Goal: Information Seeking & Learning: Learn about a topic

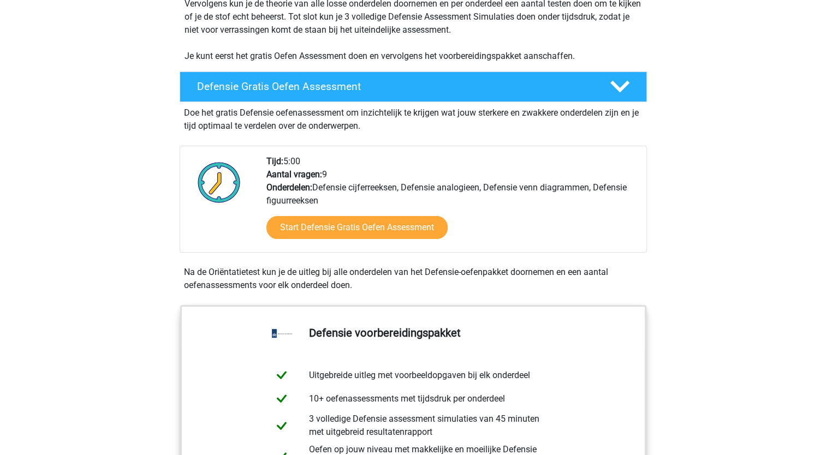
scroll to position [240, 0]
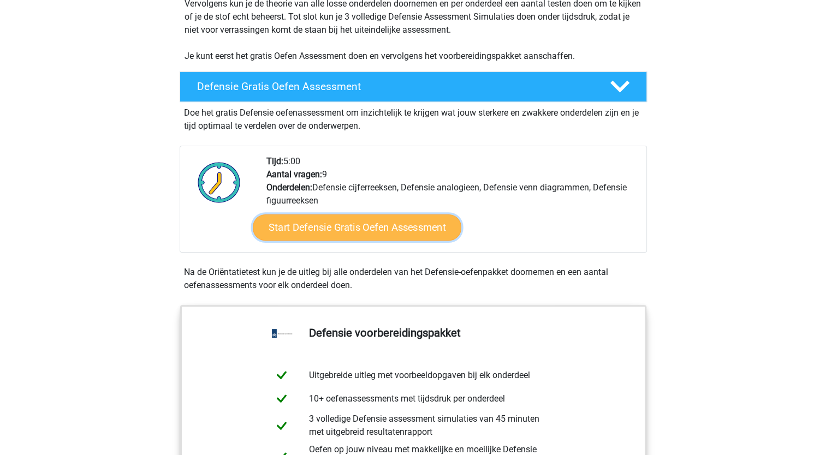
click at [340, 229] on link "Start Defensie Gratis Oefen Assessment" at bounding box center [357, 228] width 209 height 26
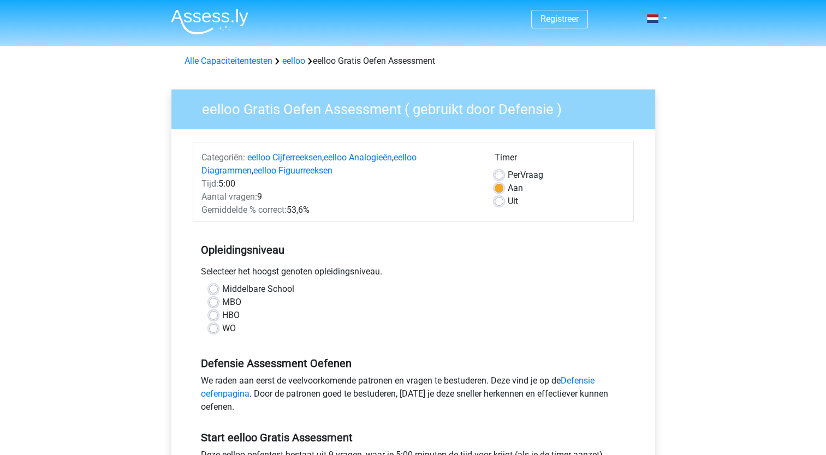
click at [307, 251] on h5 "Opleidingsniveau" at bounding box center [413, 250] width 425 height 22
click at [222, 287] on label "Middelbare School" at bounding box center [258, 289] width 72 height 13
click at [213, 287] on input "Middelbare School" at bounding box center [213, 288] width 9 height 11
radio input "true"
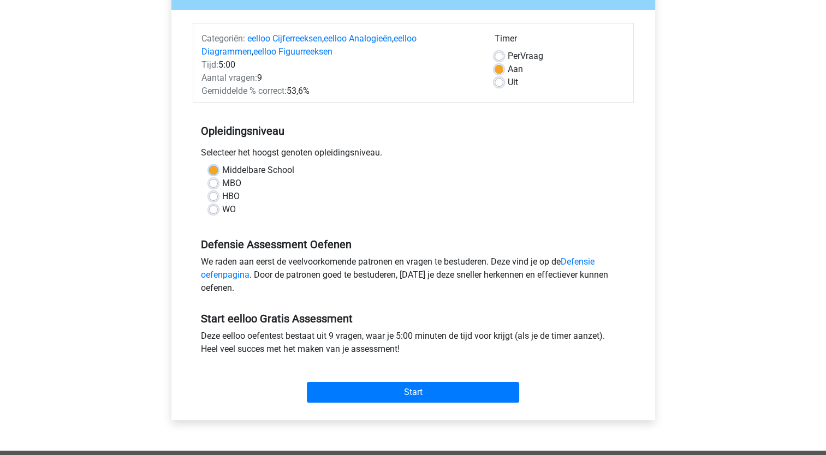
scroll to position [122, 0]
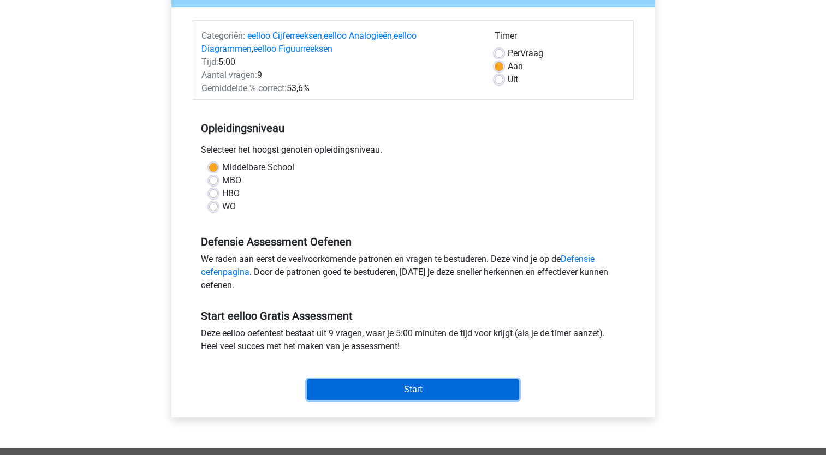
click at [388, 388] on input "Start" at bounding box center [413, 389] width 212 height 21
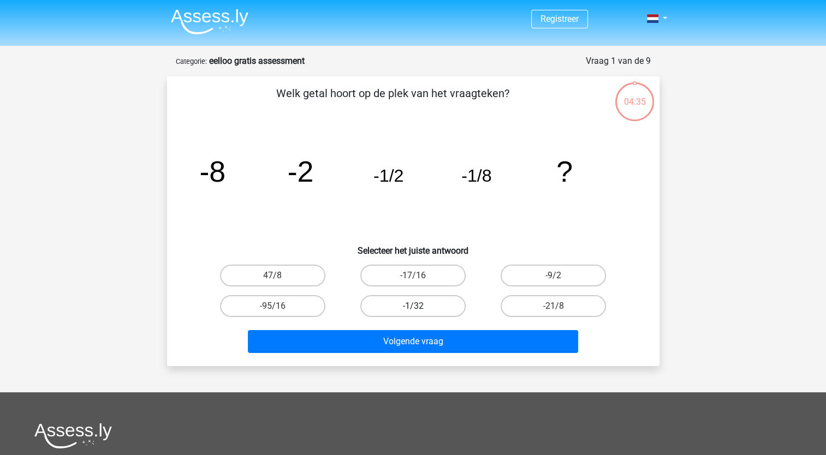
click at [429, 301] on label "-1/32" at bounding box center [412, 306] width 105 height 22
click at [420, 306] on input "-1/32" at bounding box center [416, 309] width 7 height 7
radio input "true"
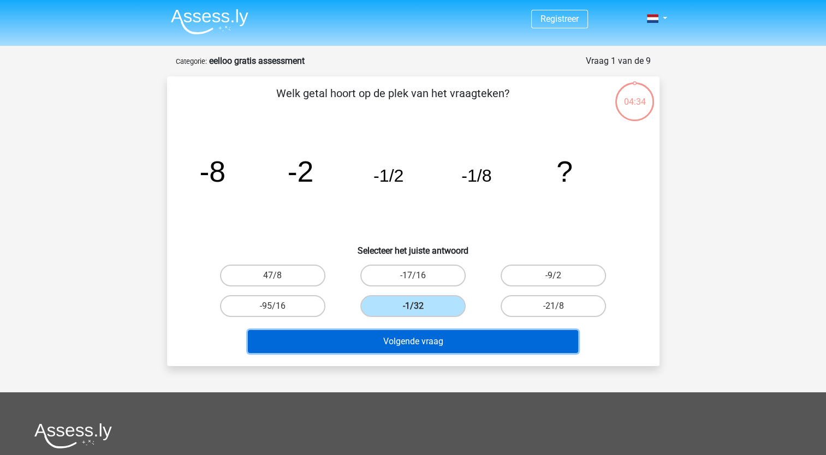
click at [416, 340] on button "Volgende vraag" at bounding box center [413, 341] width 330 height 23
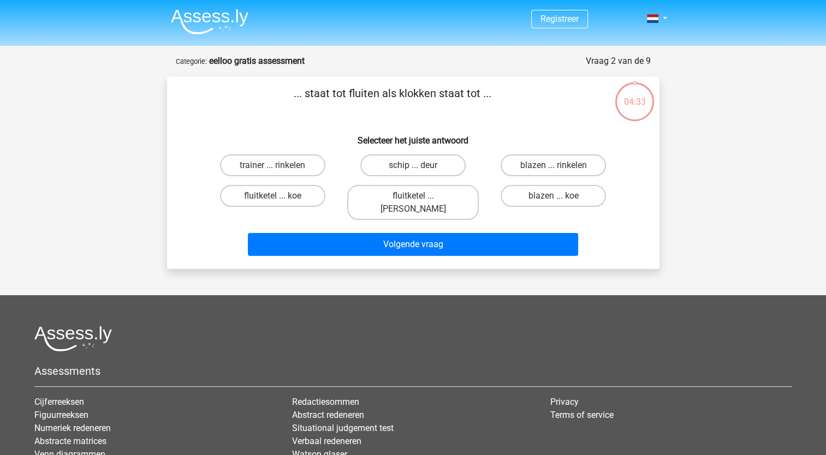
scroll to position [55, 0]
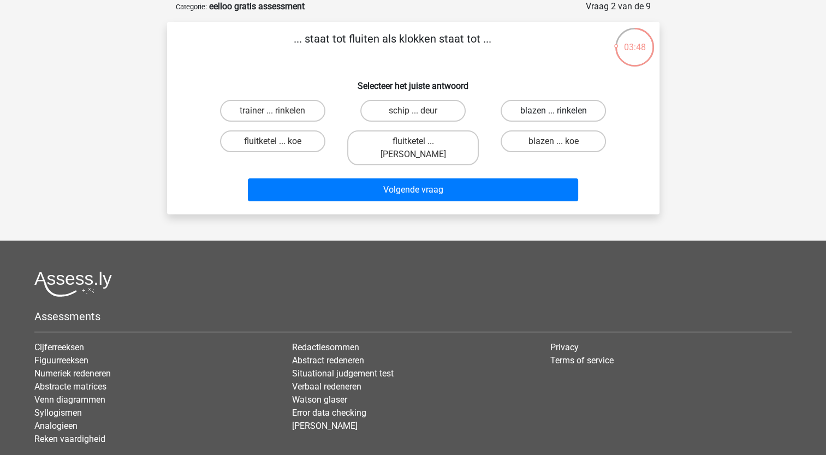
click at [552, 106] on label "blazen ... rinkelen" at bounding box center [553, 111] width 105 height 22
click at [554, 111] on input "blazen ... rinkelen" at bounding box center [557, 114] width 7 height 7
radio input "true"
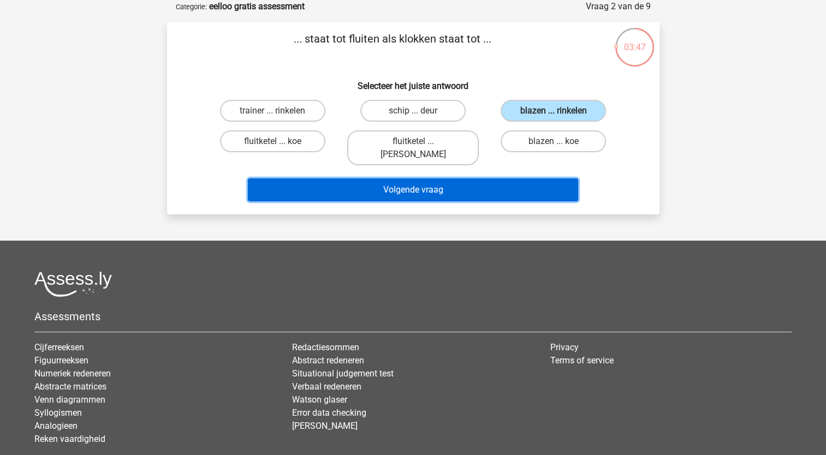
click at [475, 179] on button "Volgende vraag" at bounding box center [413, 190] width 330 height 23
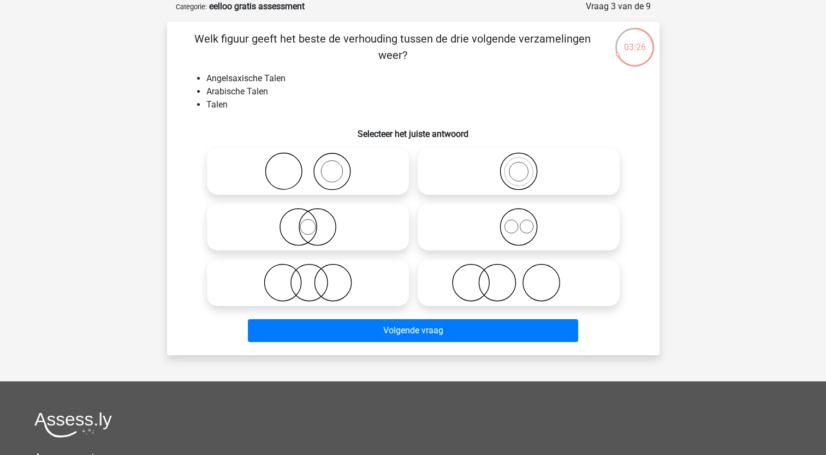
click at [532, 235] on icon at bounding box center [518, 227] width 193 height 38
click at [526, 222] on input "radio" at bounding box center [522, 218] width 7 height 7
radio input "true"
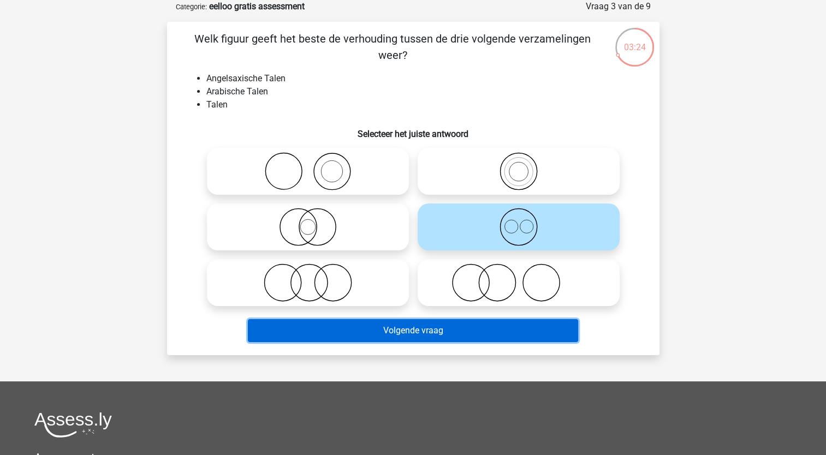
click at [460, 334] on button "Volgende vraag" at bounding box center [413, 330] width 330 height 23
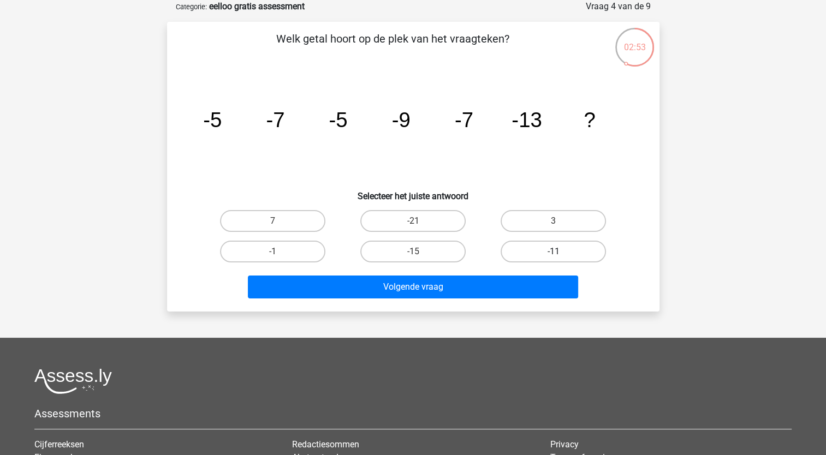
click at [585, 249] on label "-11" at bounding box center [553, 252] width 105 height 22
click at [561, 252] on input "-11" at bounding box center [557, 255] width 7 height 7
radio input "true"
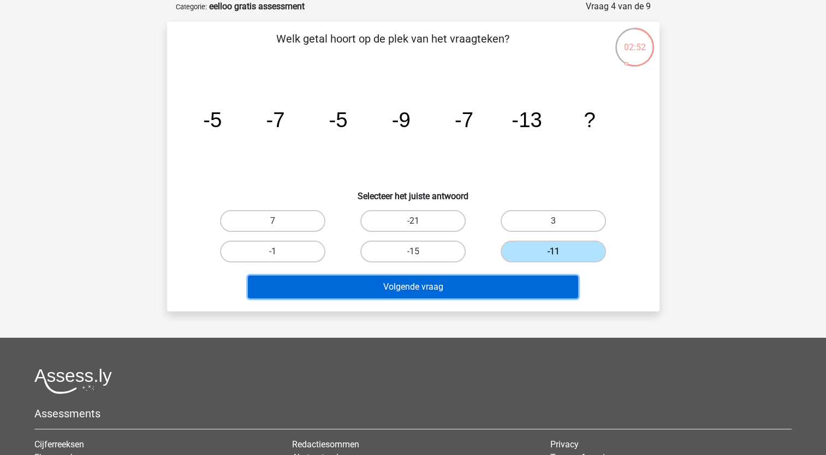
click at [538, 279] on button "Volgende vraag" at bounding box center [413, 287] width 330 height 23
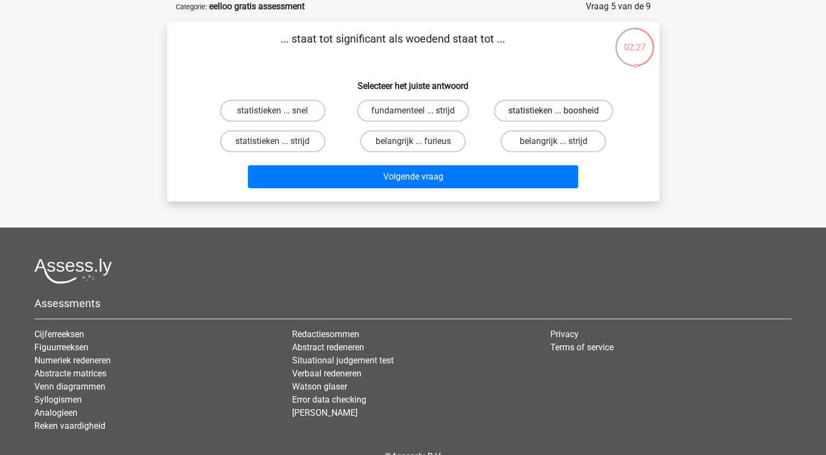
click at [566, 105] on label "statistieken ... boosheid" at bounding box center [553, 111] width 119 height 22
click at [561, 111] on input "statistieken ... boosheid" at bounding box center [557, 114] width 7 height 7
radio input "true"
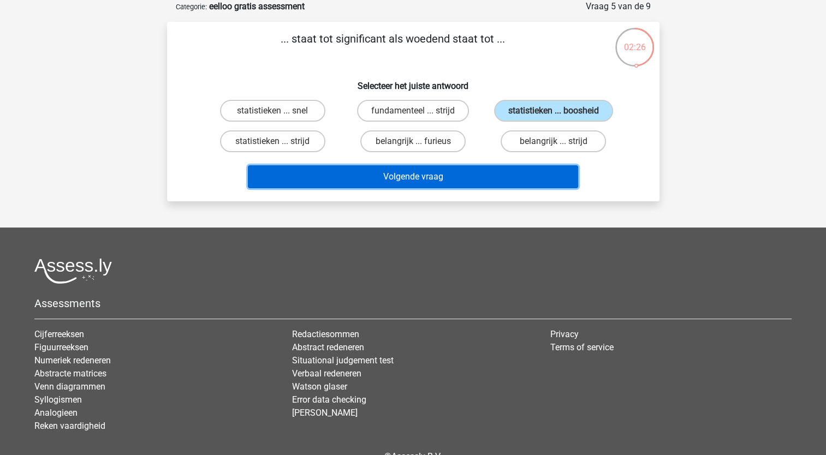
click at [512, 177] on button "Volgende vraag" at bounding box center [413, 176] width 330 height 23
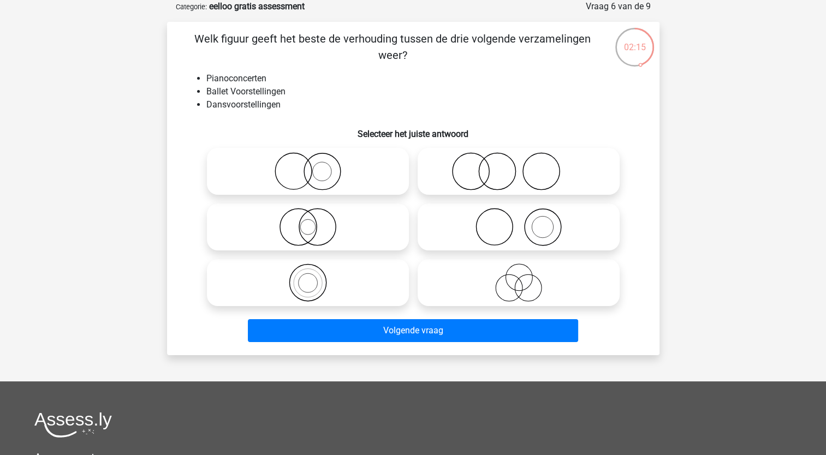
click at [505, 231] on icon at bounding box center [518, 227] width 193 height 38
click at [519, 222] on input "radio" at bounding box center [522, 218] width 7 height 7
radio input "true"
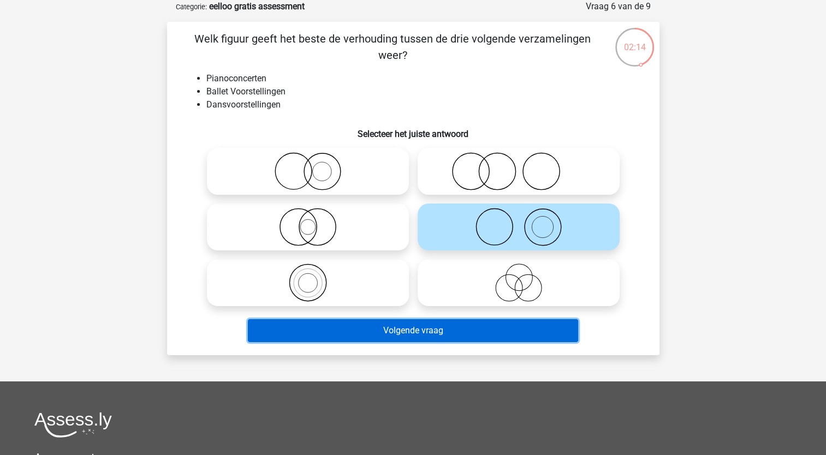
click at [472, 331] on button "Volgende vraag" at bounding box center [413, 330] width 330 height 23
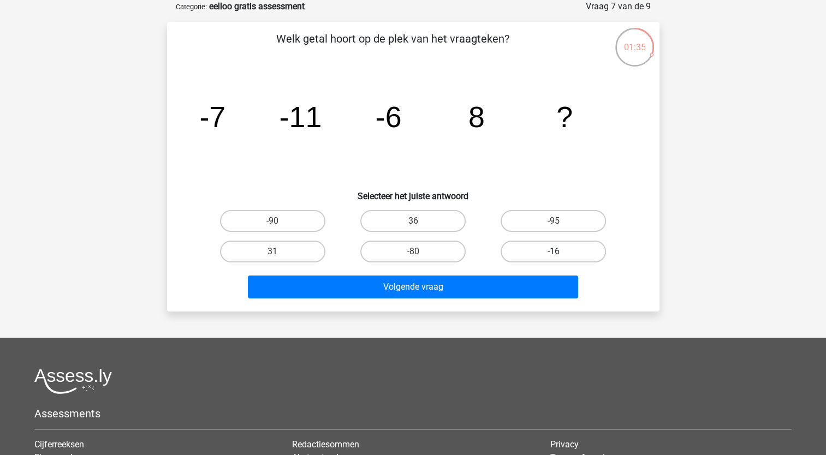
click at [535, 258] on label "-16" at bounding box center [553, 252] width 105 height 22
click at [554, 258] on input "-16" at bounding box center [557, 255] width 7 height 7
radio input "true"
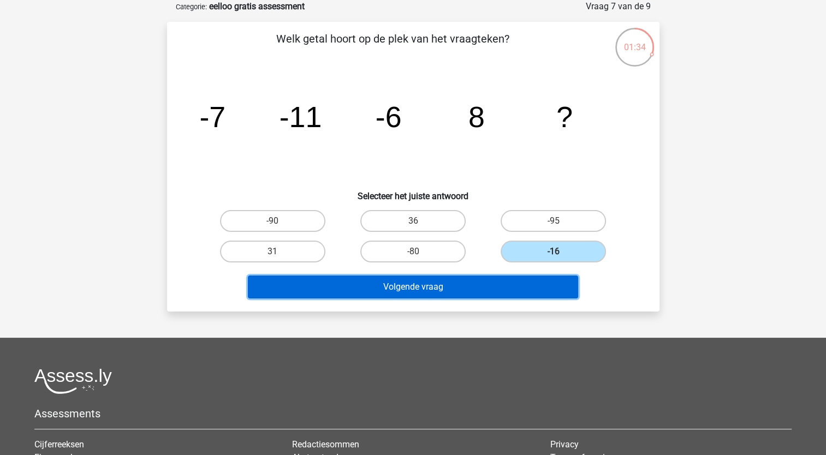
click at [523, 276] on button "Volgende vraag" at bounding box center [413, 287] width 330 height 23
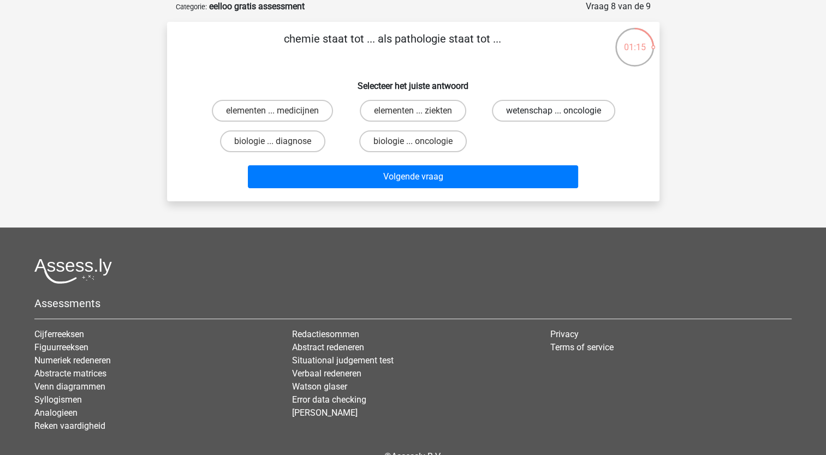
click at [544, 105] on label "wetenschap ... oncologie" at bounding box center [553, 111] width 123 height 22
click at [554, 111] on input "wetenschap ... oncologie" at bounding box center [557, 114] width 7 height 7
radio input "true"
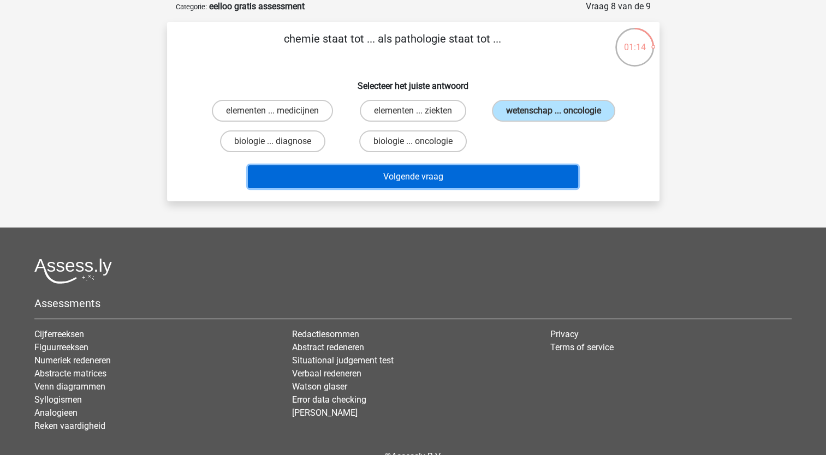
click at [502, 174] on button "Volgende vraag" at bounding box center [413, 176] width 330 height 23
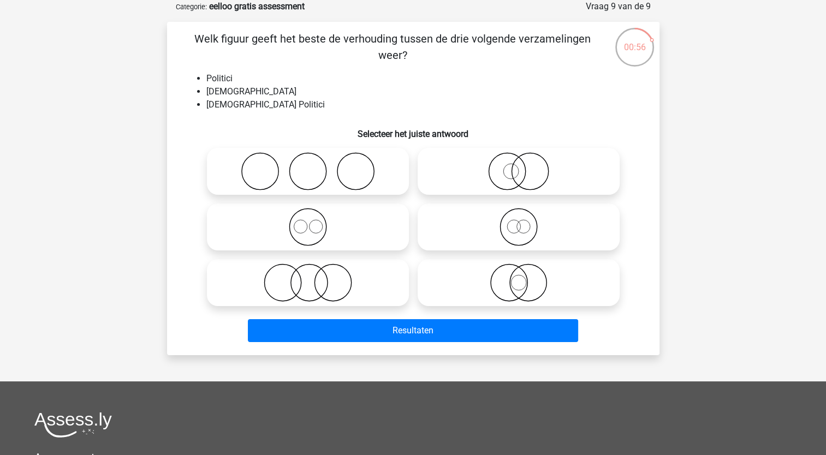
click at [534, 173] on icon at bounding box center [518, 171] width 193 height 38
click at [526, 166] on input "radio" at bounding box center [522, 162] width 7 height 7
radio input "true"
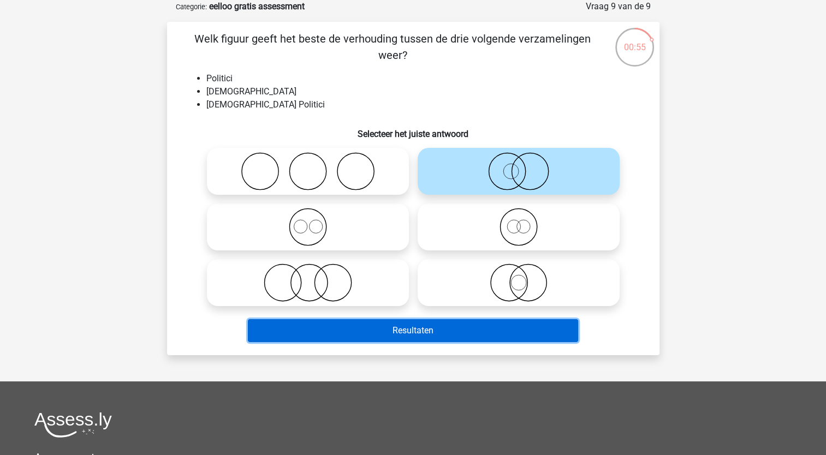
click at [462, 320] on button "Resultaten" at bounding box center [413, 330] width 330 height 23
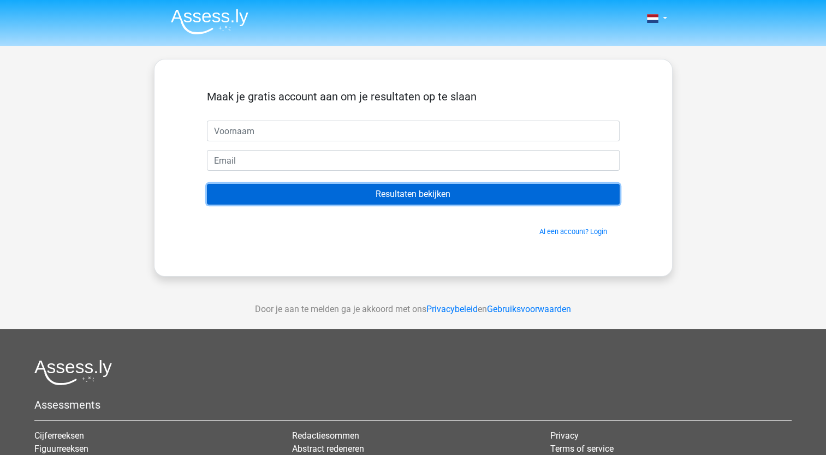
click at [488, 197] on input "Resultaten bekijken" at bounding box center [413, 194] width 413 height 21
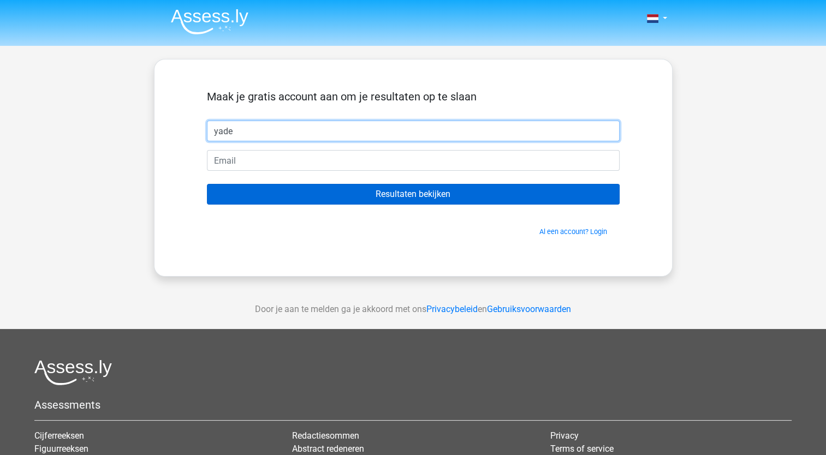
type input "yade"
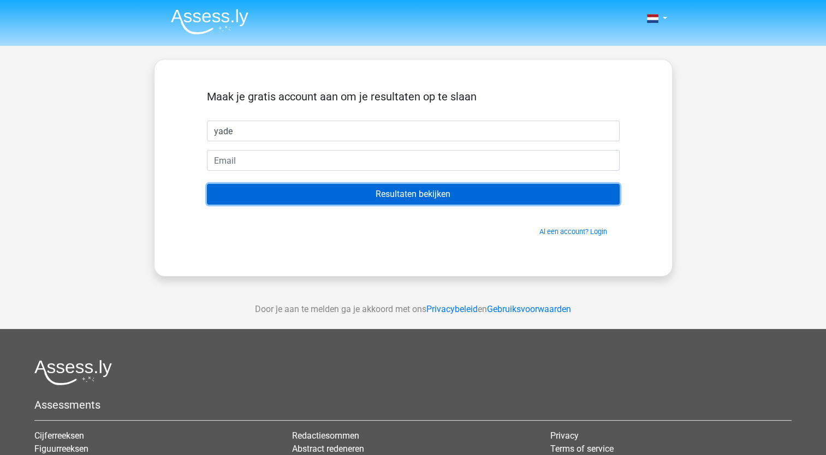
click at [485, 188] on input "Resultaten bekijken" at bounding box center [413, 194] width 413 height 21
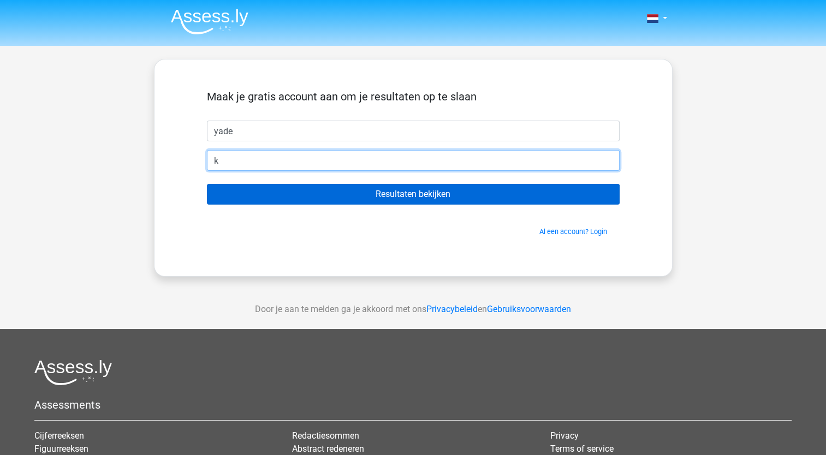
type input "Kayrayade08@hotmail.com"
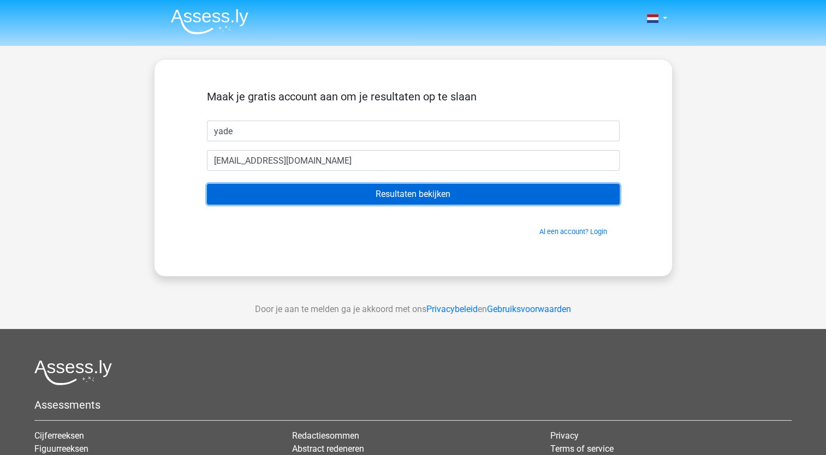
click at [360, 192] on input "Resultaten bekijken" at bounding box center [413, 194] width 413 height 21
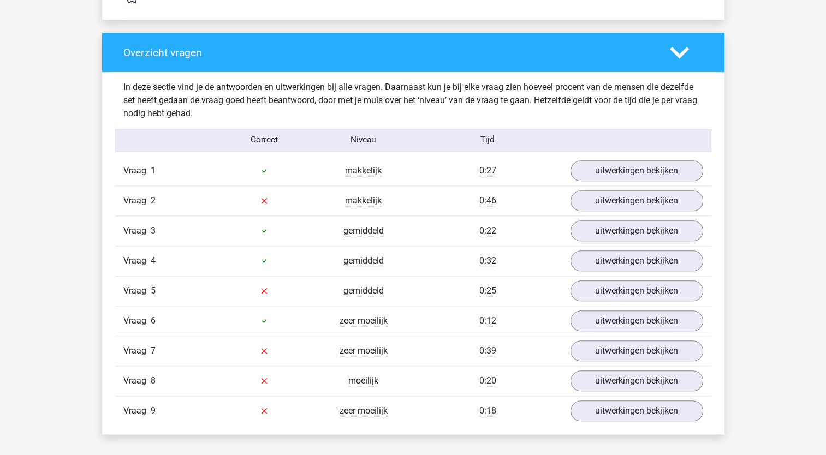
scroll to position [1099, 0]
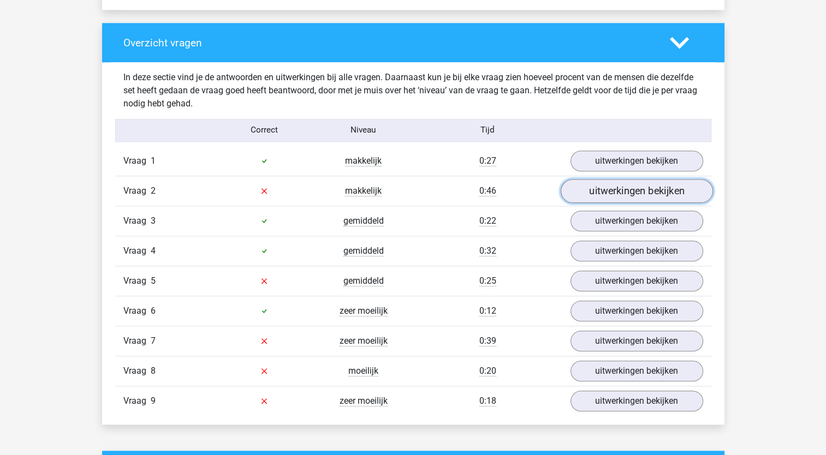
click at [615, 194] on link "uitwerkingen bekijken" at bounding box center [636, 191] width 152 height 24
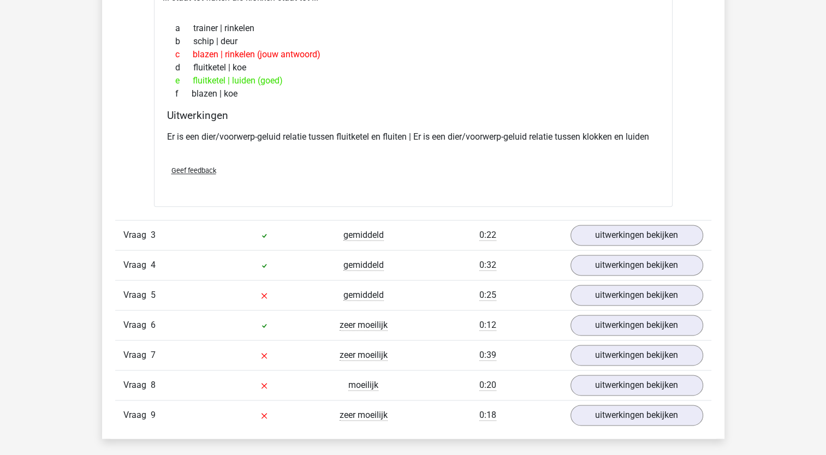
scroll to position [1332, 0]
click at [610, 319] on link "uitwerkingen bekijken" at bounding box center [636, 325] width 152 height 24
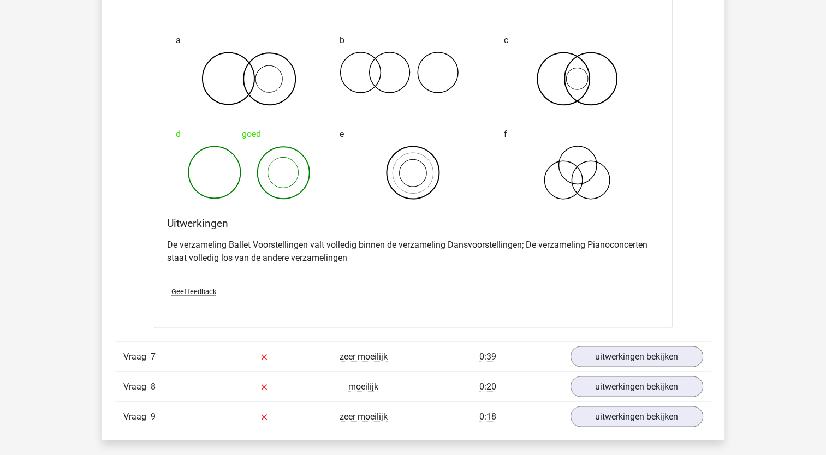
scroll to position [1775, 0]
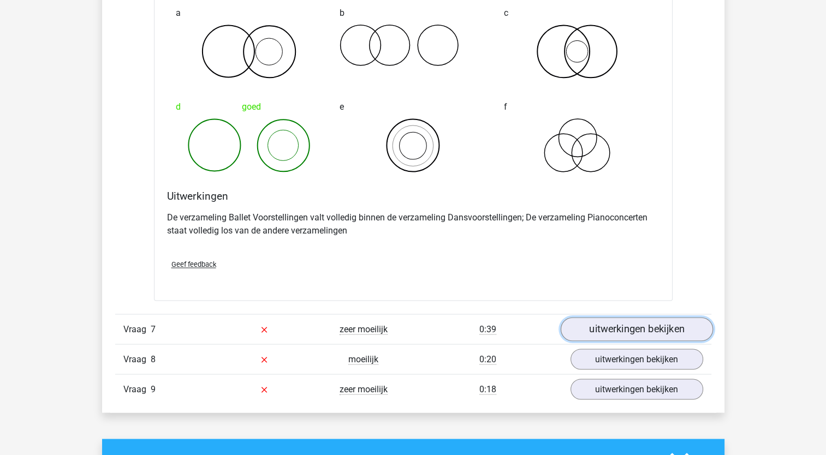
click at [616, 324] on link "uitwerkingen bekijken" at bounding box center [636, 329] width 152 height 24
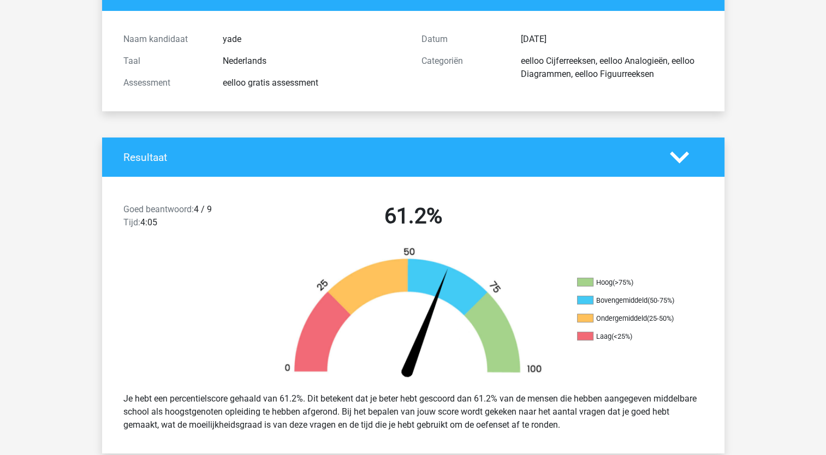
scroll to position [0, 0]
